Goal: Information Seeking & Learning: Learn about a topic

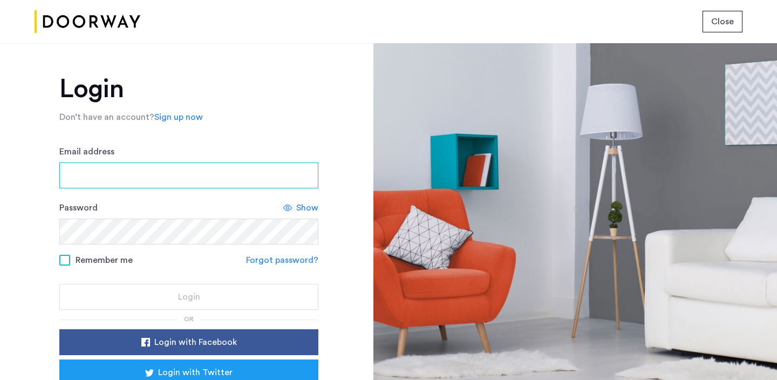
click at [162, 173] on input "Email address" at bounding box center [188, 175] width 259 height 26
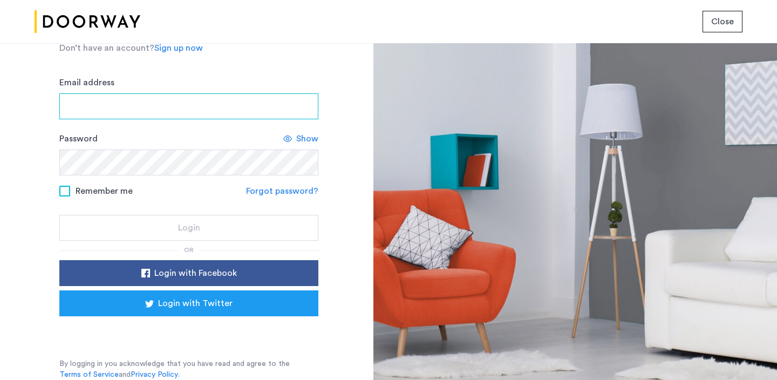
scroll to position [49, 0]
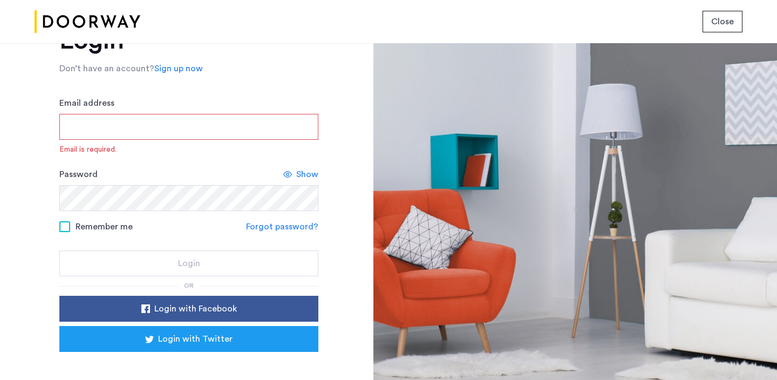
click at [167, 124] on input "Email address" at bounding box center [188, 127] width 259 height 26
type input "**********"
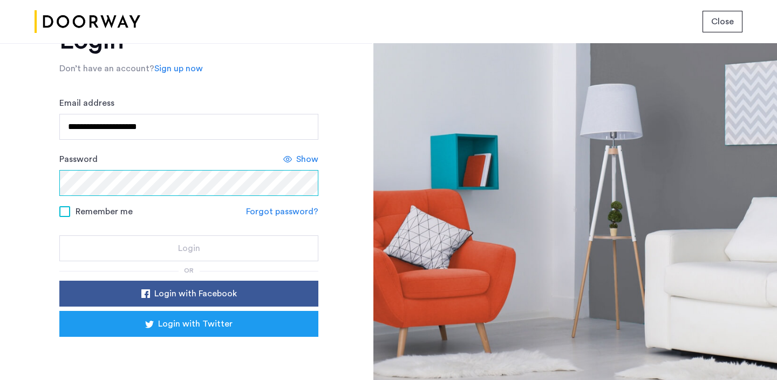
scroll to position [0, 0]
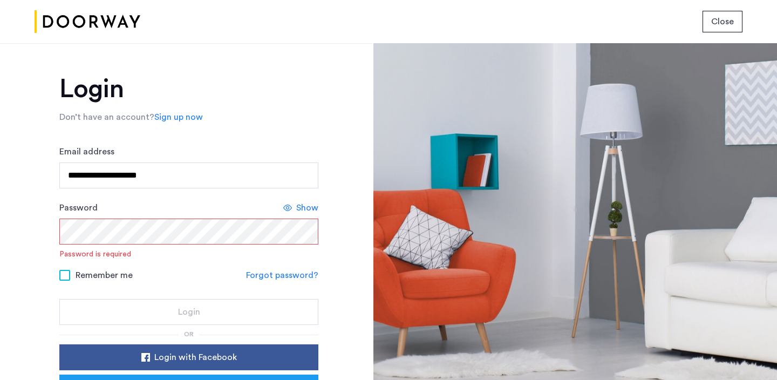
click at [104, 22] on img at bounding box center [88, 22] width 106 height 40
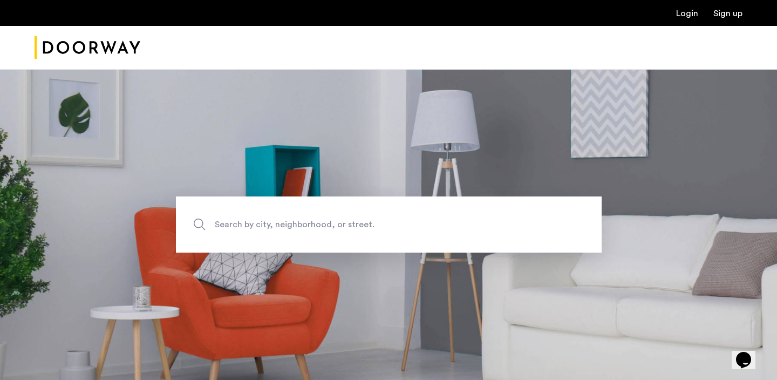
click at [273, 218] on span "Search by city, neighborhood, or street." at bounding box center [364, 224] width 298 height 15
click at [273, 218] on input "Search by city, neighborhood, or street." at bounding box center [389, 224] width 426 height 56
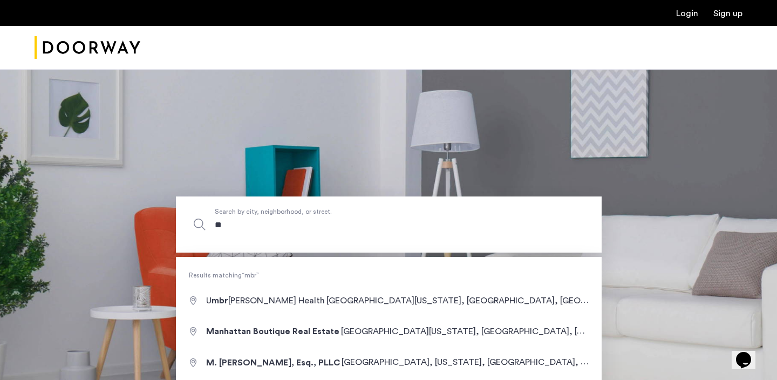
type input "*"
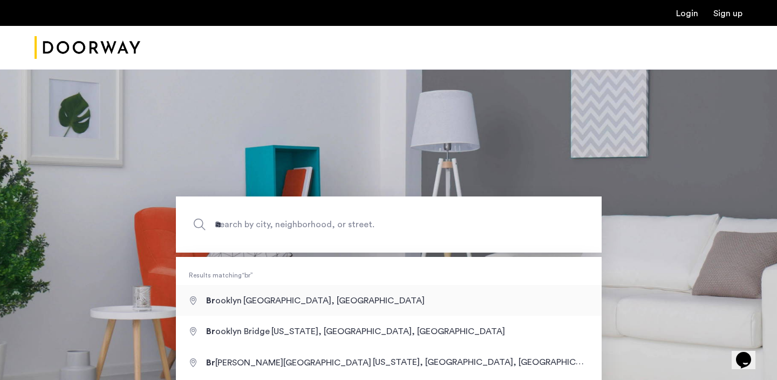
type input "**********"
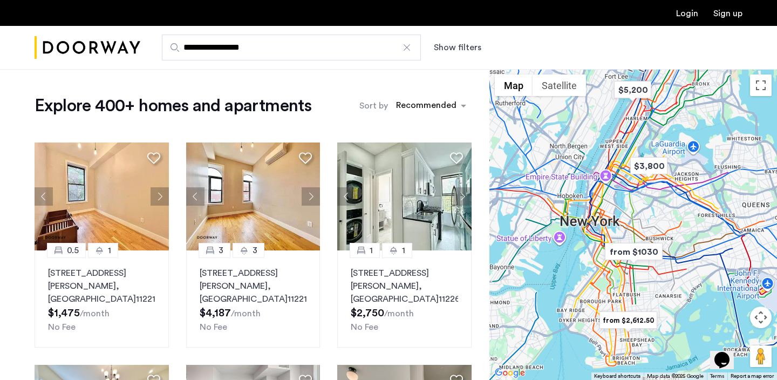
click at [460, 46] on button "Show filters" at bounding box center [457, 47] width 47 height 13
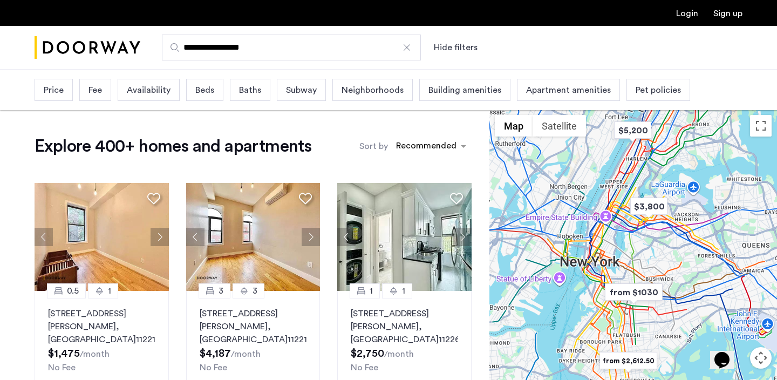
click at [208, 89] on span "Beds" at bounding box center [204, 90] width 19 height 13
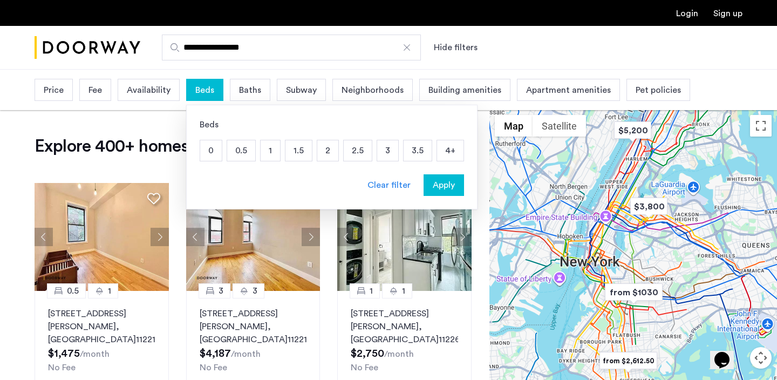
click at [388, 157] on p "3" at bounding box center [387, 150] width 21 height 20
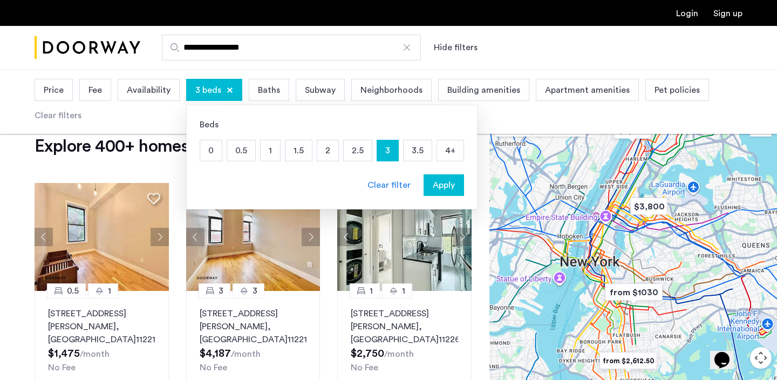
click at [269, 88] on span "Baths" at bounding box center [269, 90] width 22 height 13
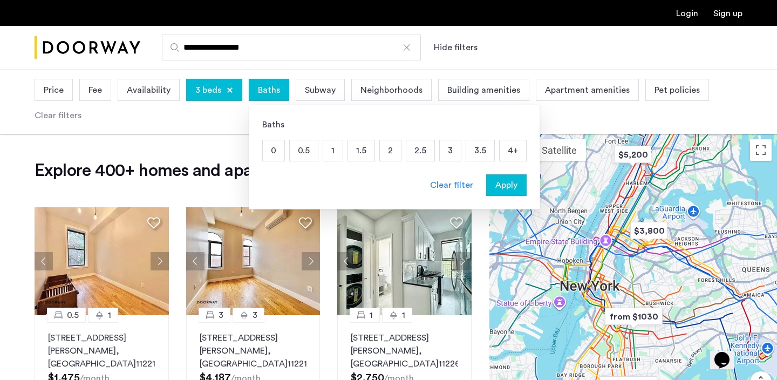
click at [390, 148] on p "2" at bounding box center [390, 150] width 21 height 20
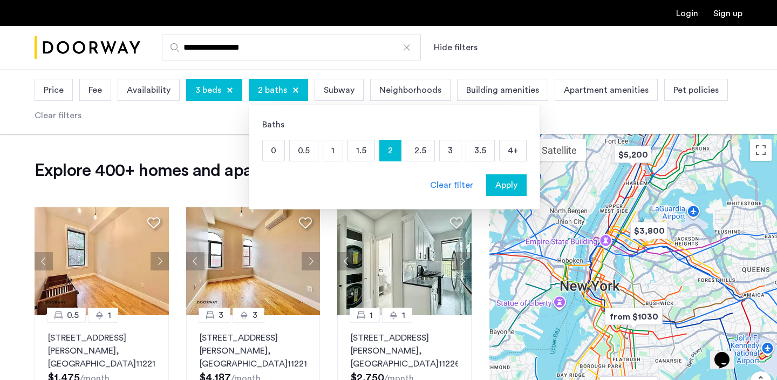
click at [509, 183] on span "Apply" at bounding box center [506, 185] width 22 height 13
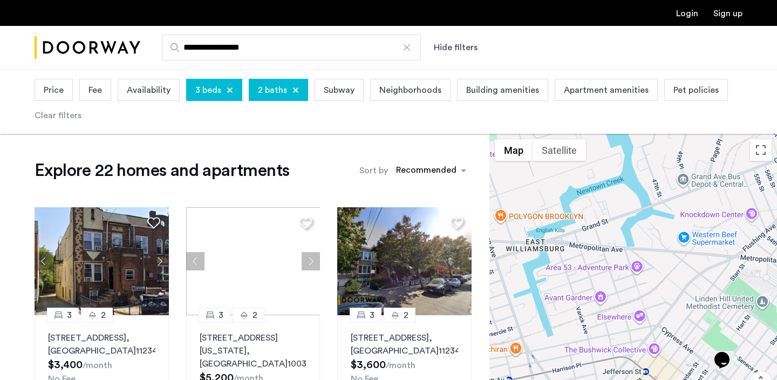
drag, startPoint x: 655, startPoint y: 343, endPoint x: 621, endPoint y: 262, distance: 88.2
click at [621, 262] on div at bounding box center [632, 289] width 287 height 311
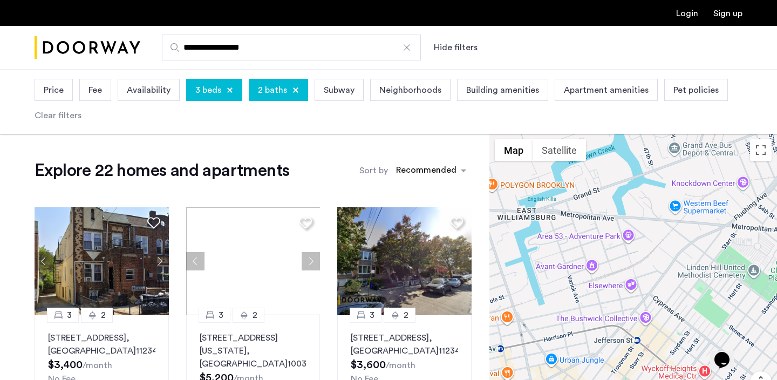
drag, startPoint x: 642, startPoint y: 317, endPoint x: 591, endPoint y: 236, distance: 95.3
click at [594, 241] on div at bounding box center [632, 289] width 287 height 311
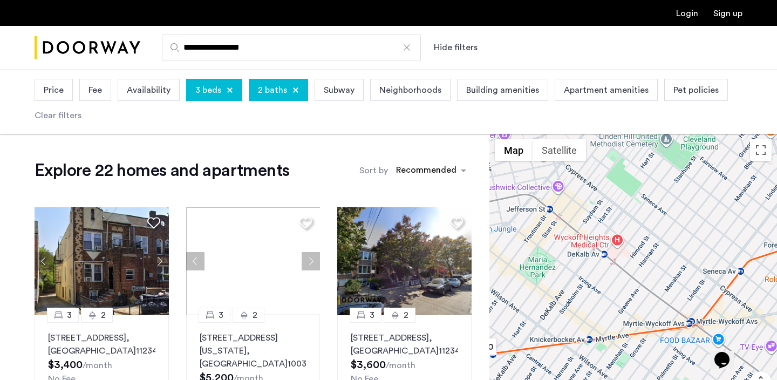
drag, startPoint x: 634, startPoint y: 299, endPoint x: 570, endPoint y: 263, distance: 73.4
click at [573, 265] on div at bounding box center [632, 289] width 287 height 311
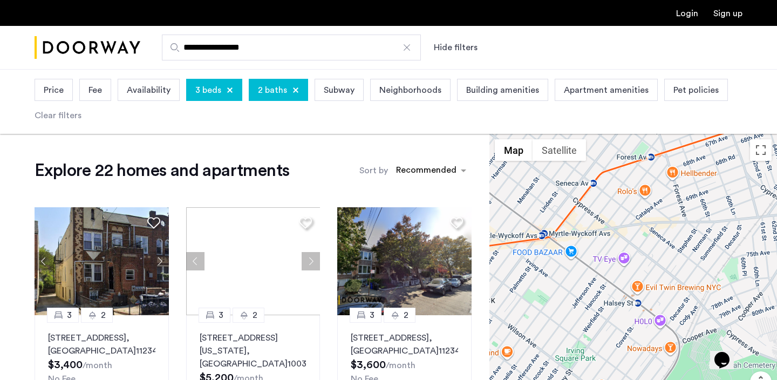
drag, startPoint x: 629, startPoint y: 320, endPoint x: 579, endPoint y: 247, distance: 89.2
click at [583, 254] on div at bounding box center [632, 289] width 287 height 311
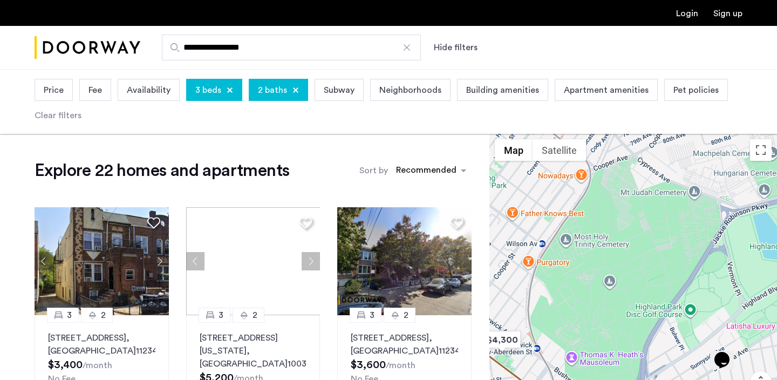
drag, startPoint x: 621, startPoint y: 312, endPoint x: 610, endPoint y: 220, distance: 92.9
click at [615, 241] on div at bounding box center [632, 289] width 287 height 311
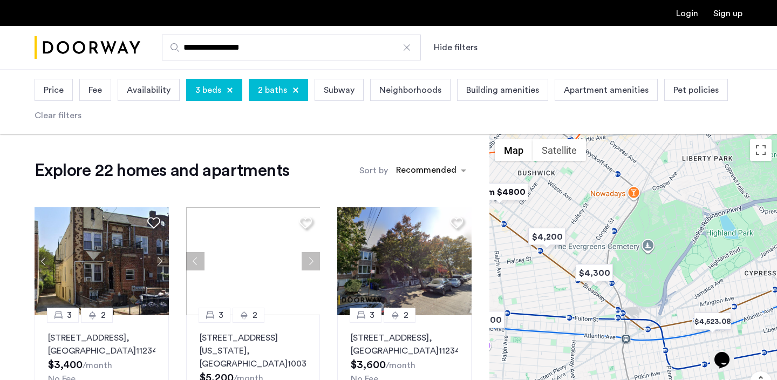
drag, startPoint x: 542, startPoint y: 277, endPoint x: 599, endPoint y: 297, distance: 60.9
click at [601, 298] on div at bounding box center [632, 289] width 287 height 311
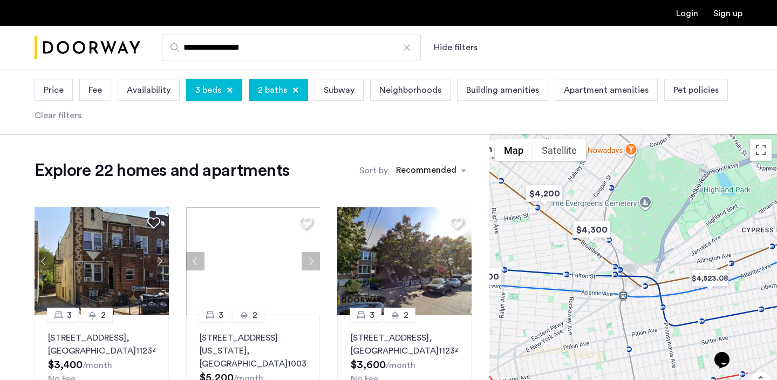
drag, startPoint x: 595, startPoint y: 297, endPoint x: 578, endPoint y: 253, distance: 47.2
click at [578, 253] on div at bounding box center [632, 289] width 287 height 311
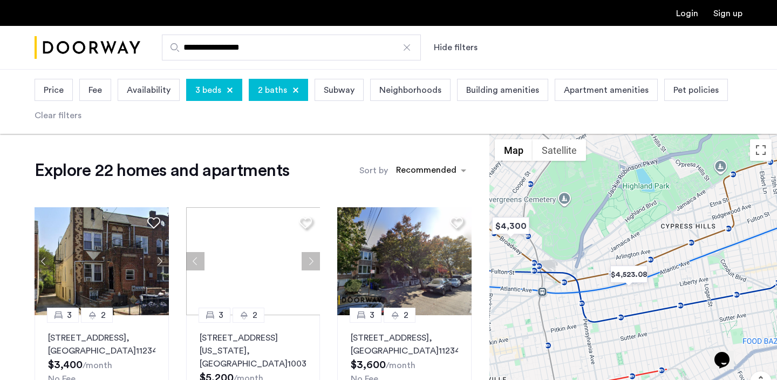
drag, startPoint x: 651, startPoint y: 257, endPoint x: 559, endPoint y: 268, distance: 92.3
click at [590, 264] on div at bounding box center [632, 289] width 287 height 311
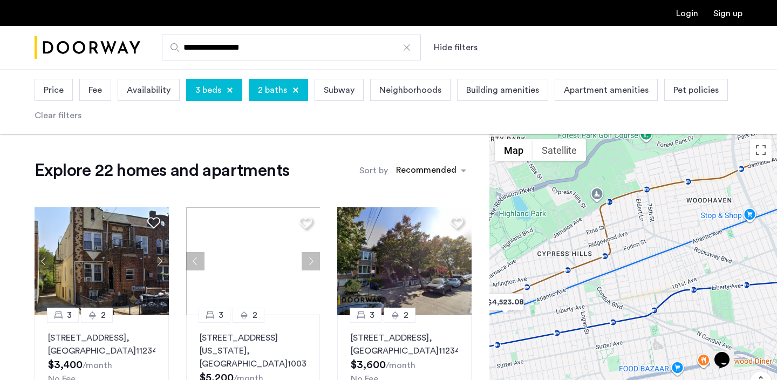
drag, startPoint x: 634, startPoint y: 245, endPoint x: 619, endPoint y: 260, distance: 21.0
click at [619, 260] on div at bounding box center [632, 289] width 287 height 311
